Goal: Task Accomplishment & Management: Manage account settings

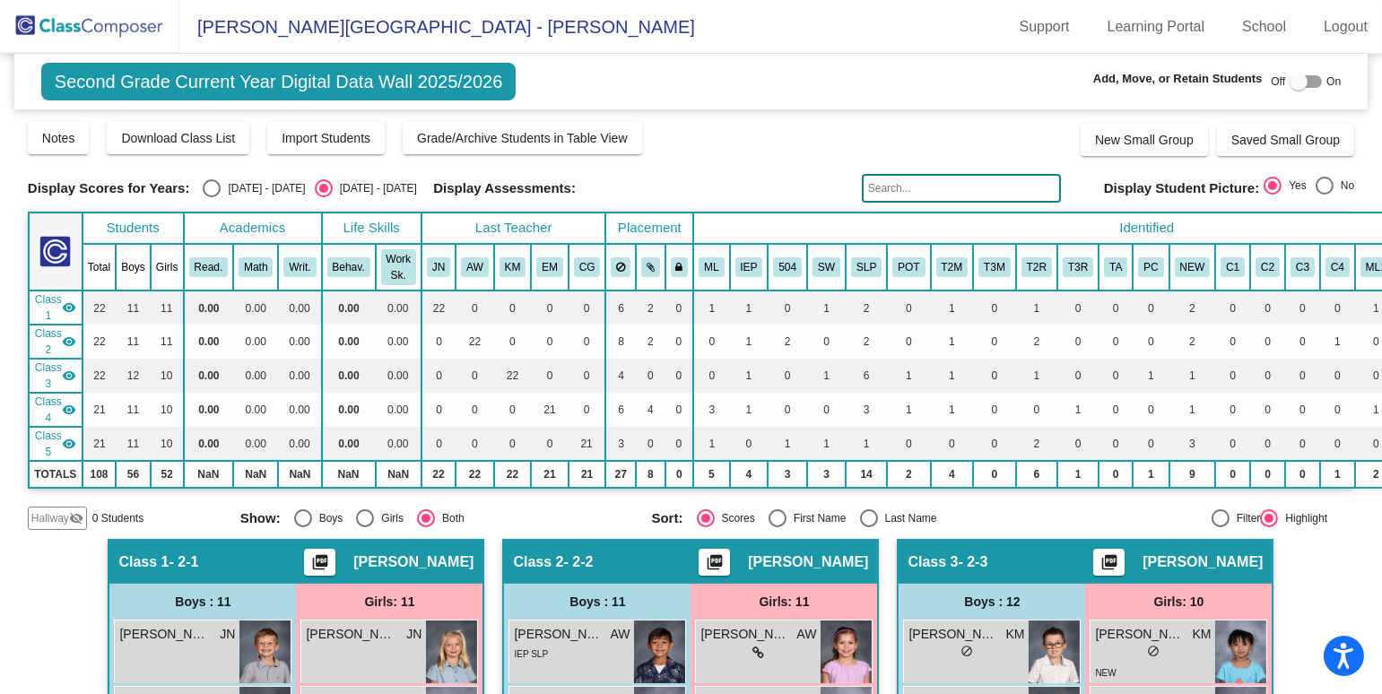
click at [128, 11] on img at bounding box center [89, 26] width 179 height 53
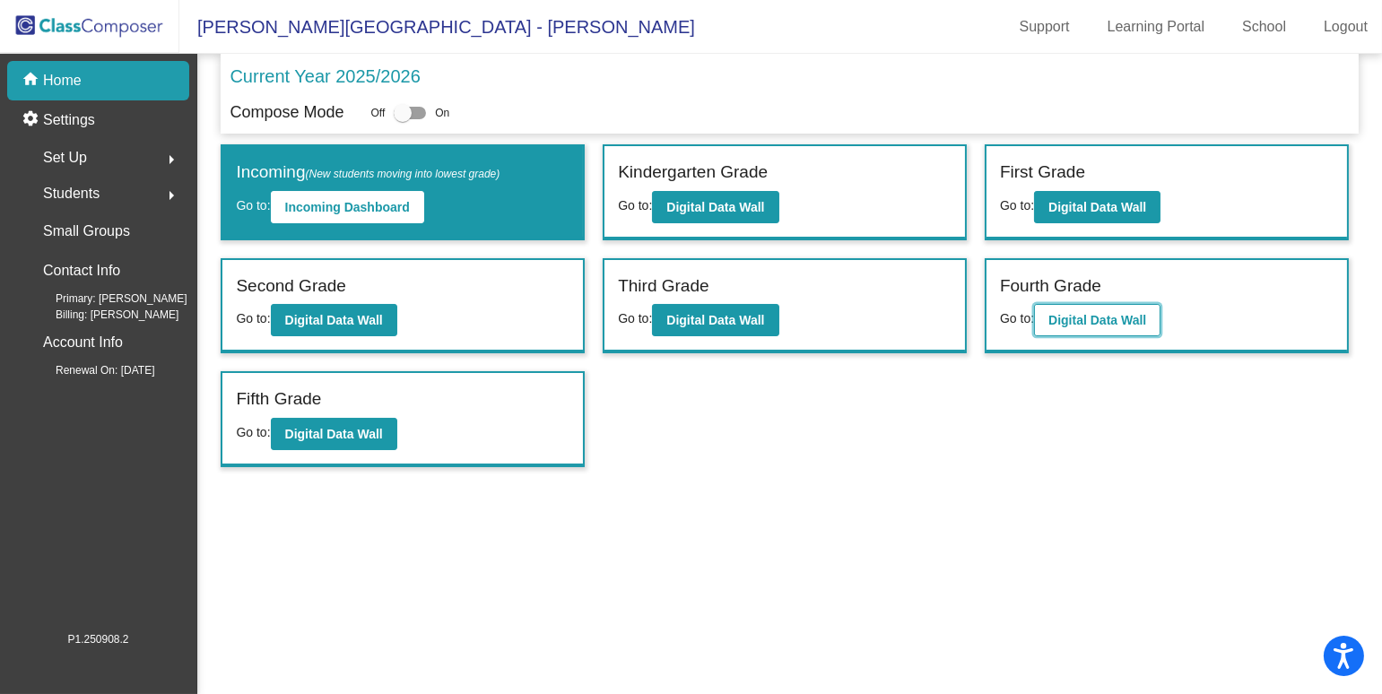
click at [1081, 317] on b "Digital Data Wall" at bounding box center [1098, 320] width 98 height 14
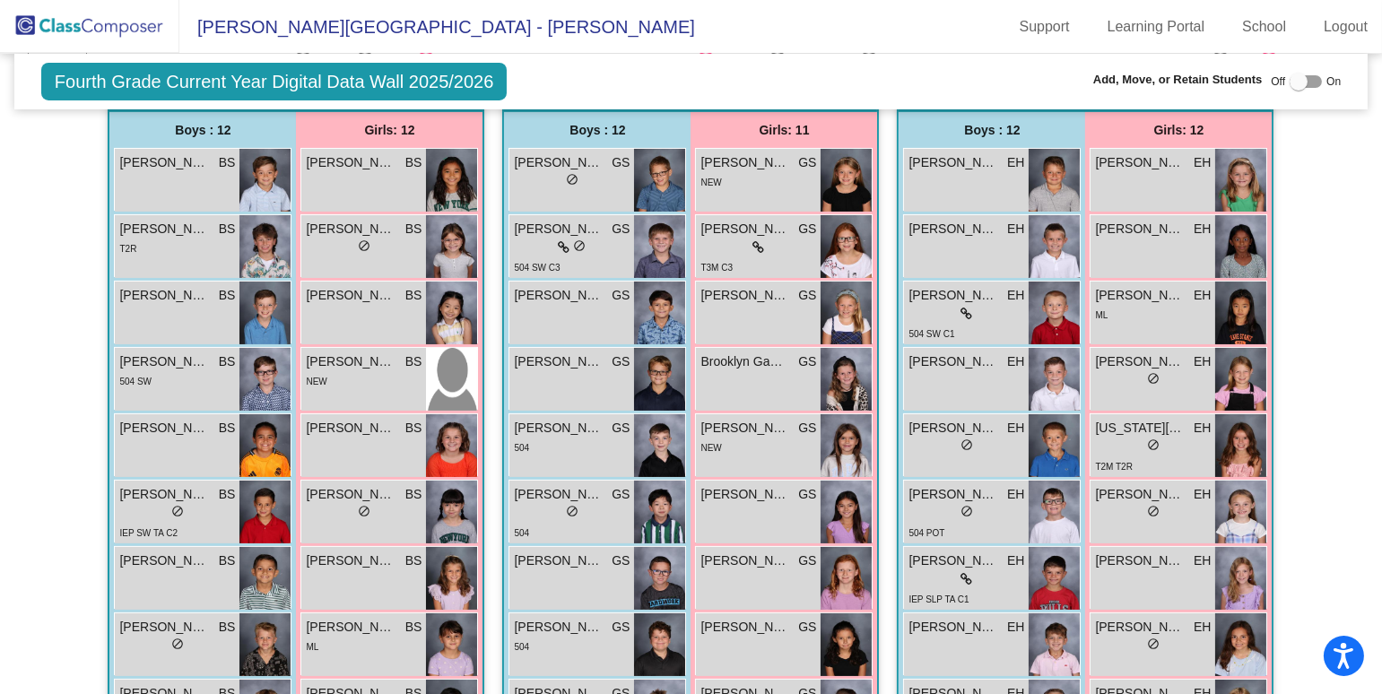
scroll to position [398, 0]
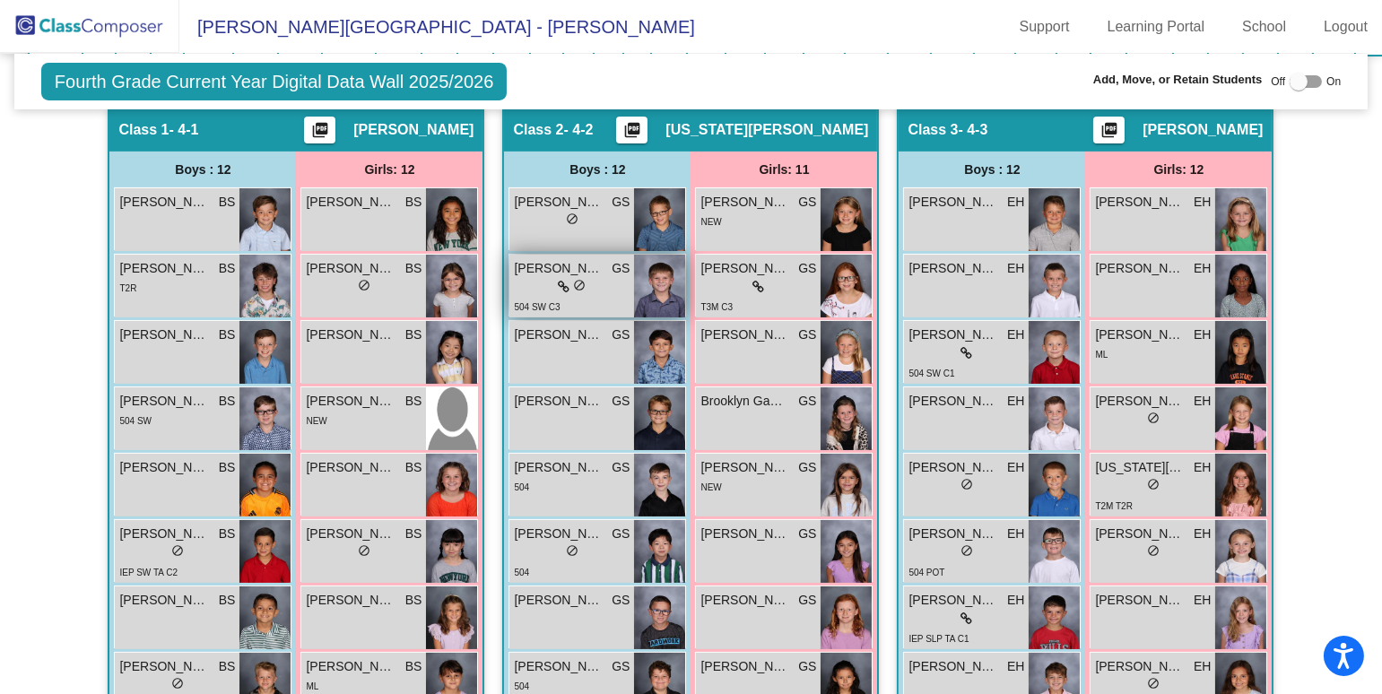
click at [600, 297] on div "504 SW C3" at bounding box center [572, 306] width 116 height 19
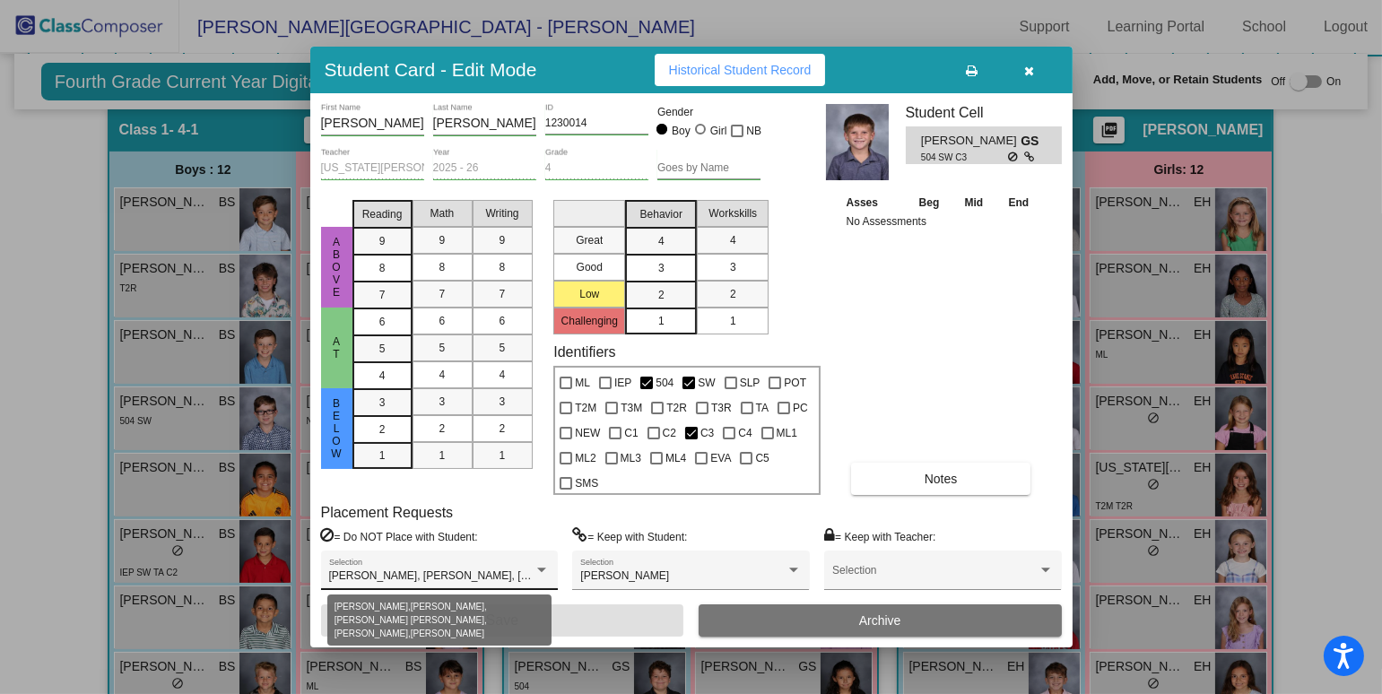
click at [538, 565] on div at bounding box center [542, 570] width 16 height 13
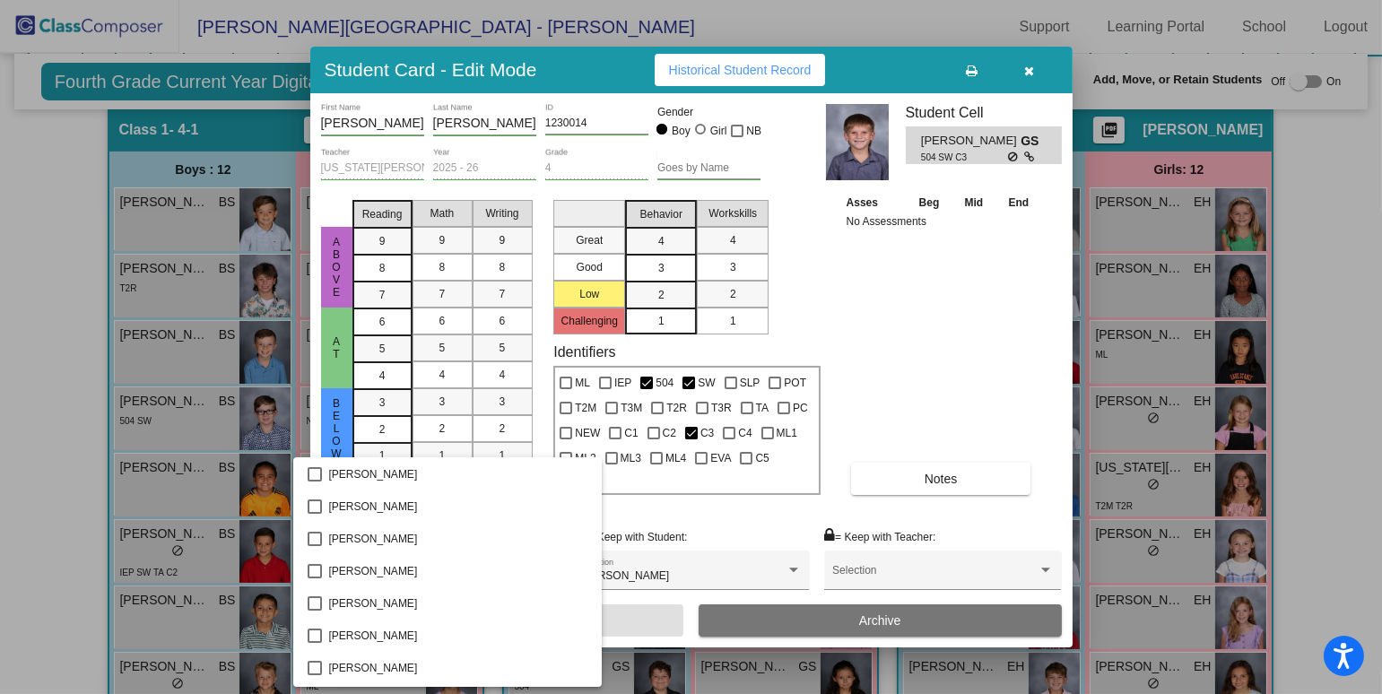
scroll to position [0, 0]
click at [988, 340] on div at bounding box center [691, 347] width 1382 height 694
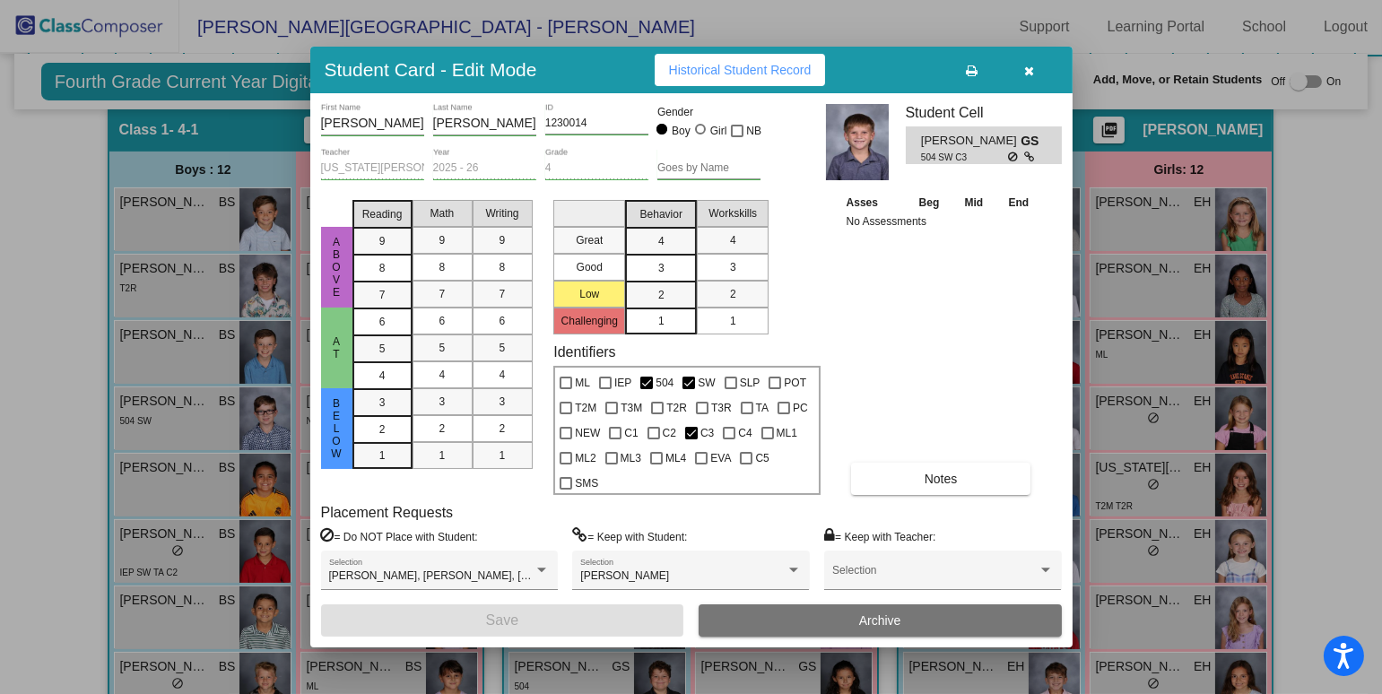
click at [1034, 65] on button "button" at bounding box center [1029, 70] width 57 height 32
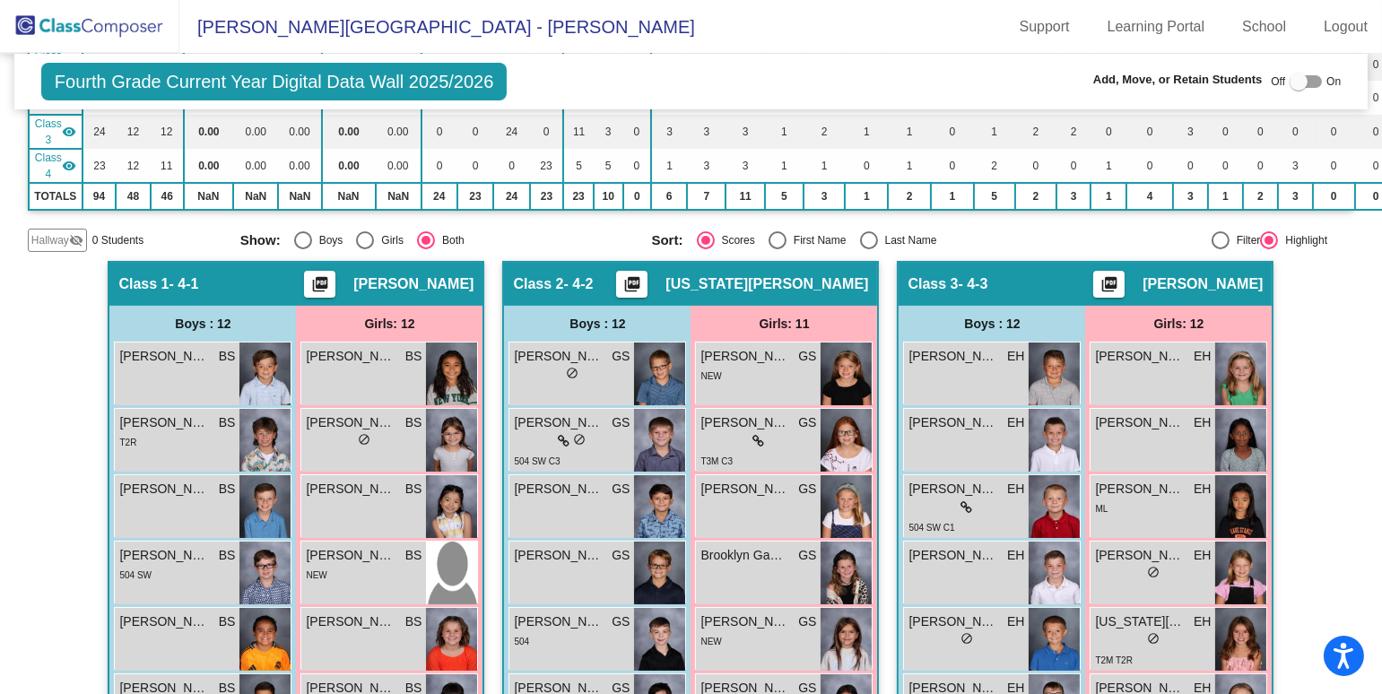
scroll to position [245, 0]
